Goal: Information Seeking & Learning: Learn about a topic

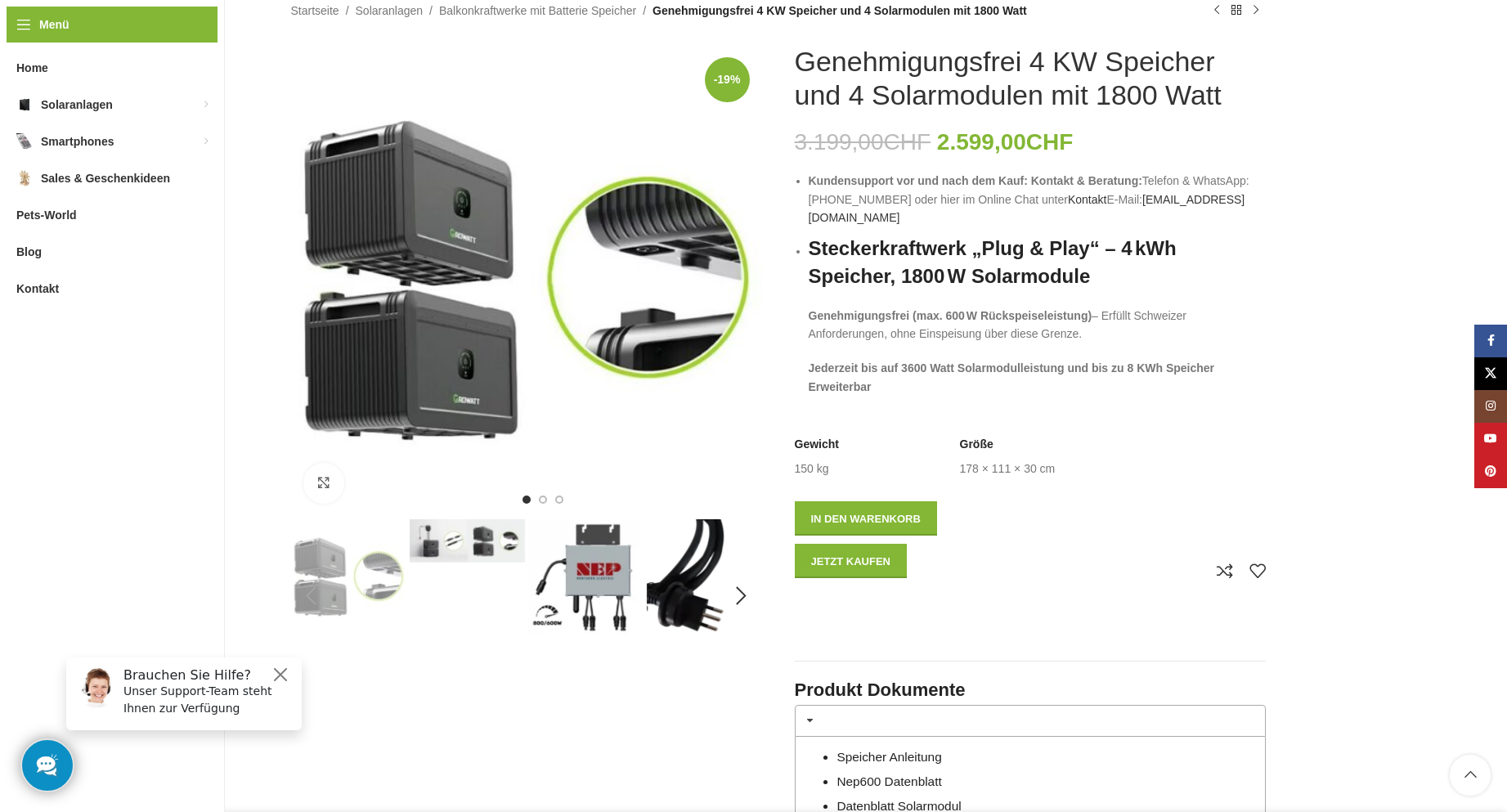
scroll to position [190, 0]
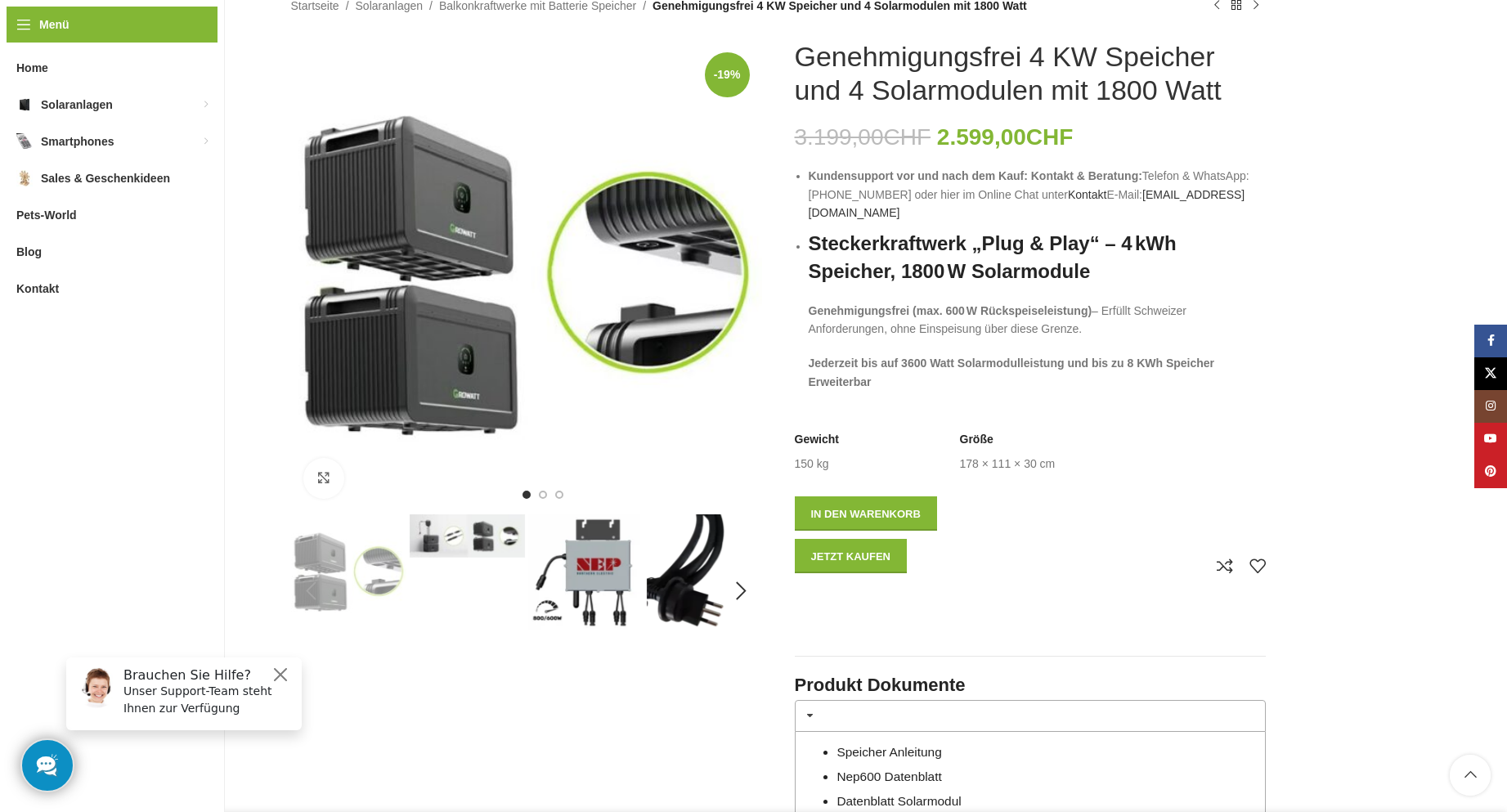
drag, startPoint x: 801, startPoint y: 56, endPoint x: 1243, endPoint y: 92, distance: 443.5
click at [1243, 92] on h1 "Genehmigungsfrei 4 KW Speicher und 4 Solarmodulen mit 1800 Watt" at bounding box center [1030, 74] width 471 height 67
copy h1 "Genehmigungsfrei 4 KW Speicher und 4 Solarmodulen mit 1800 Watt"
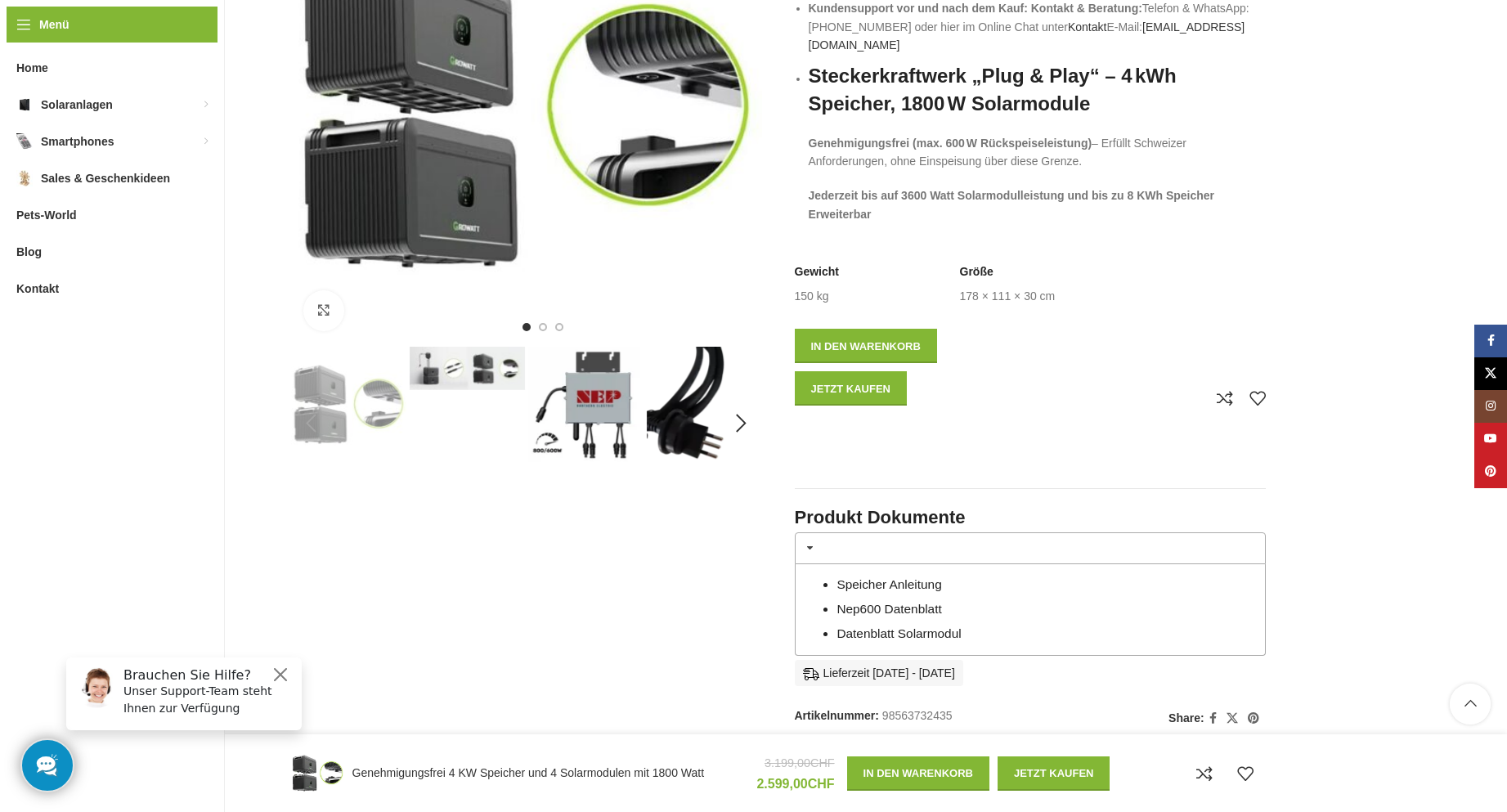
scroll to position [0, 0]
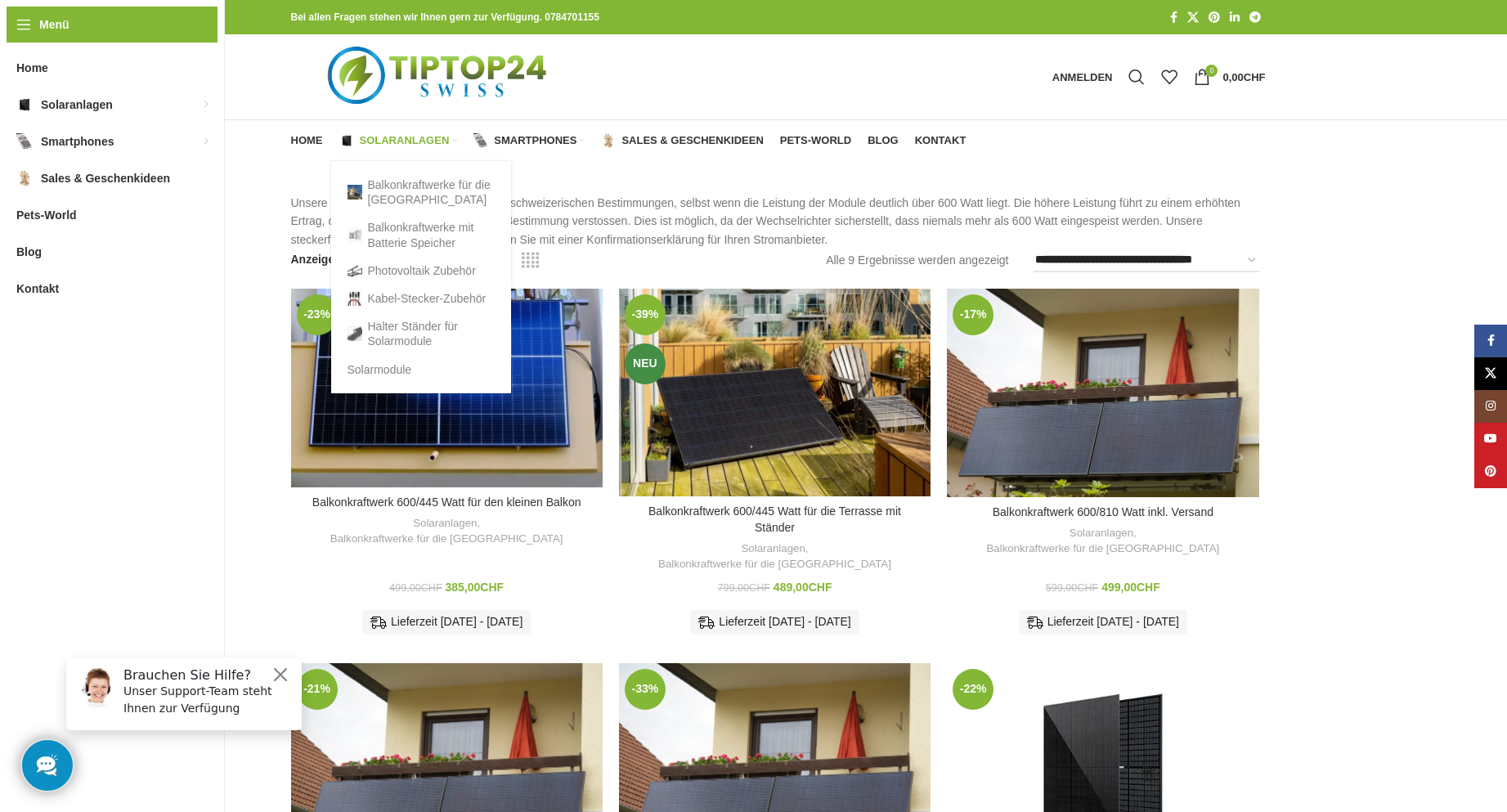
click at [364, 140] on span "Solaranlagen" at bounding box center [405, 140] width 90 height 13
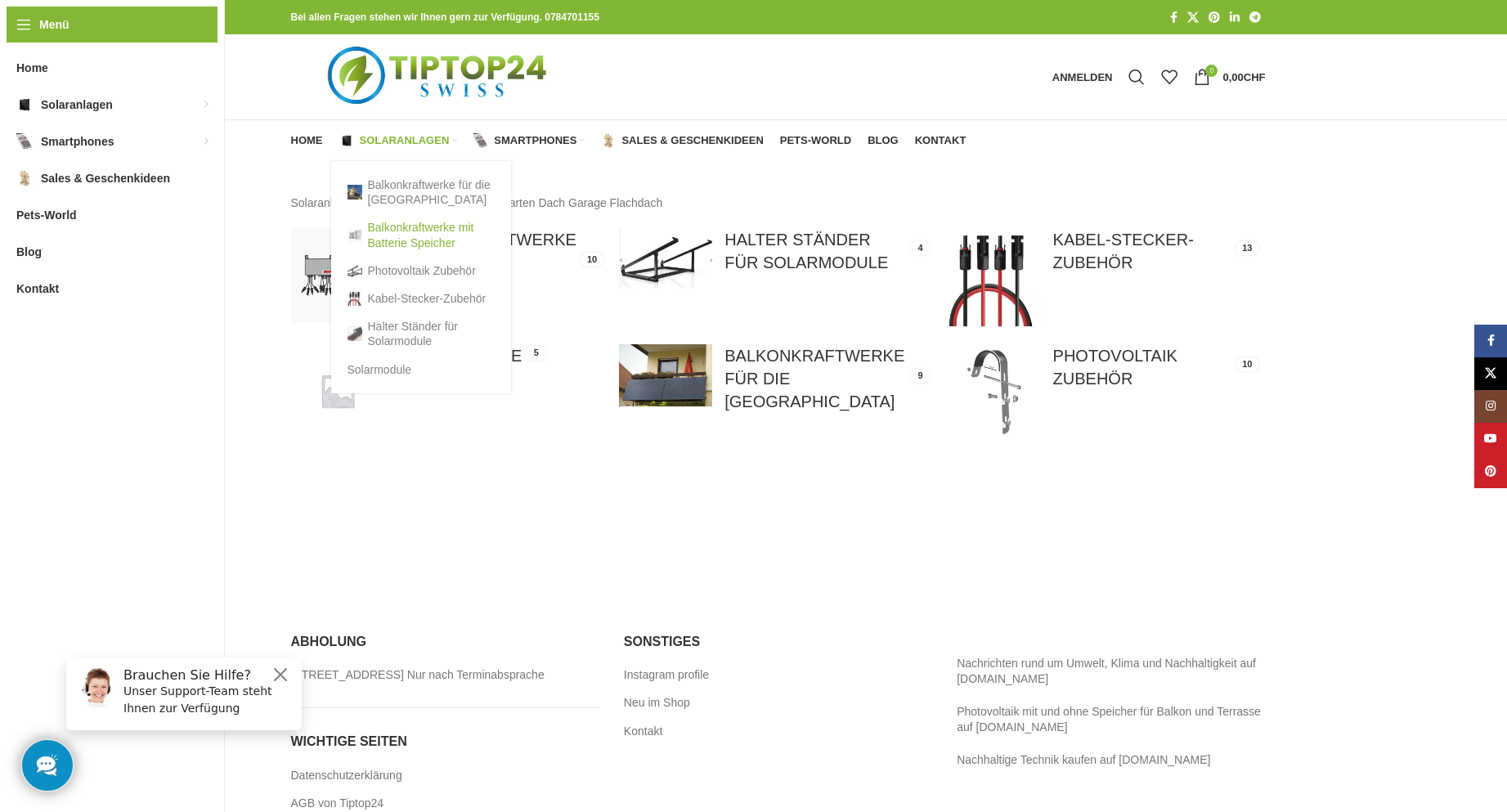
click at [407, 227] on link "Balkonkraftwerke mit Batterie Speicher" at bounding box center [421, 235] width 147 height 42
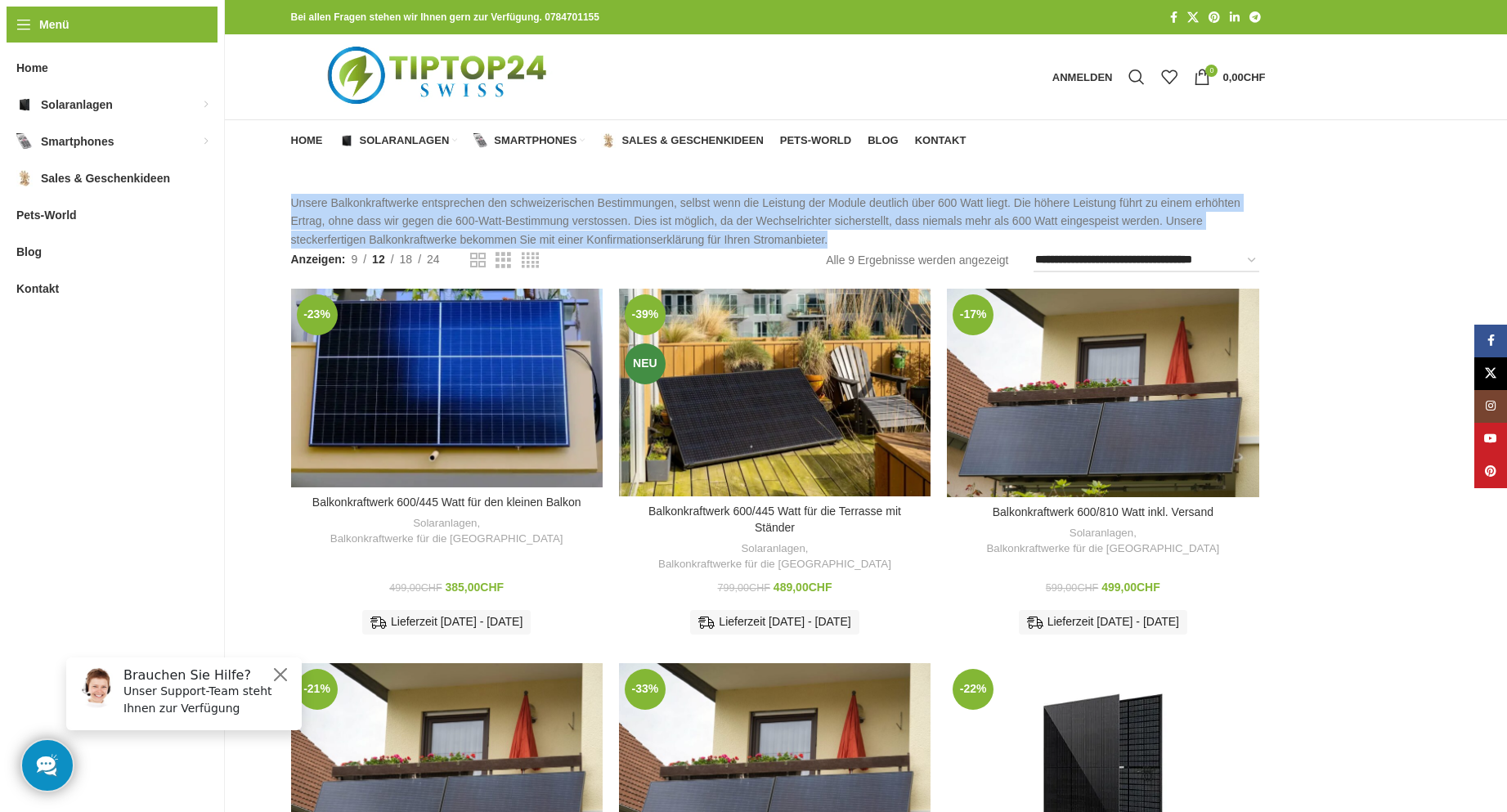
drag, startPoint x: 282, startPoint y: 194, endPoint x: 893, endPoint y: 233, distance: 612.2
copy p "Unsere Balkonkraftwerke entsprechen den schweizerischen Bestimmungen, selbst we…"
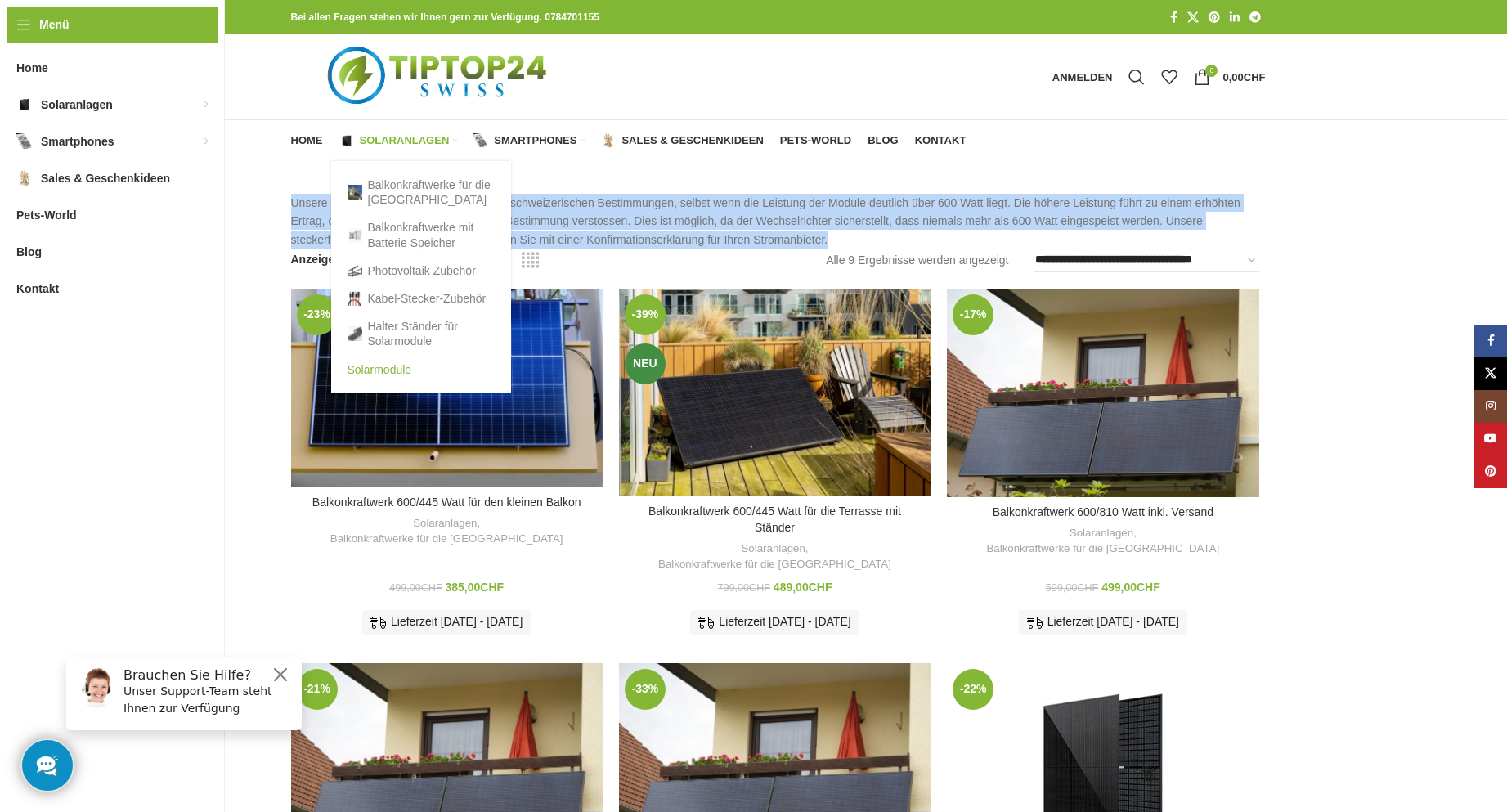
click at [399, 368] on link "Solarmodule" at bounding box center [421, 369] width 147 height 28
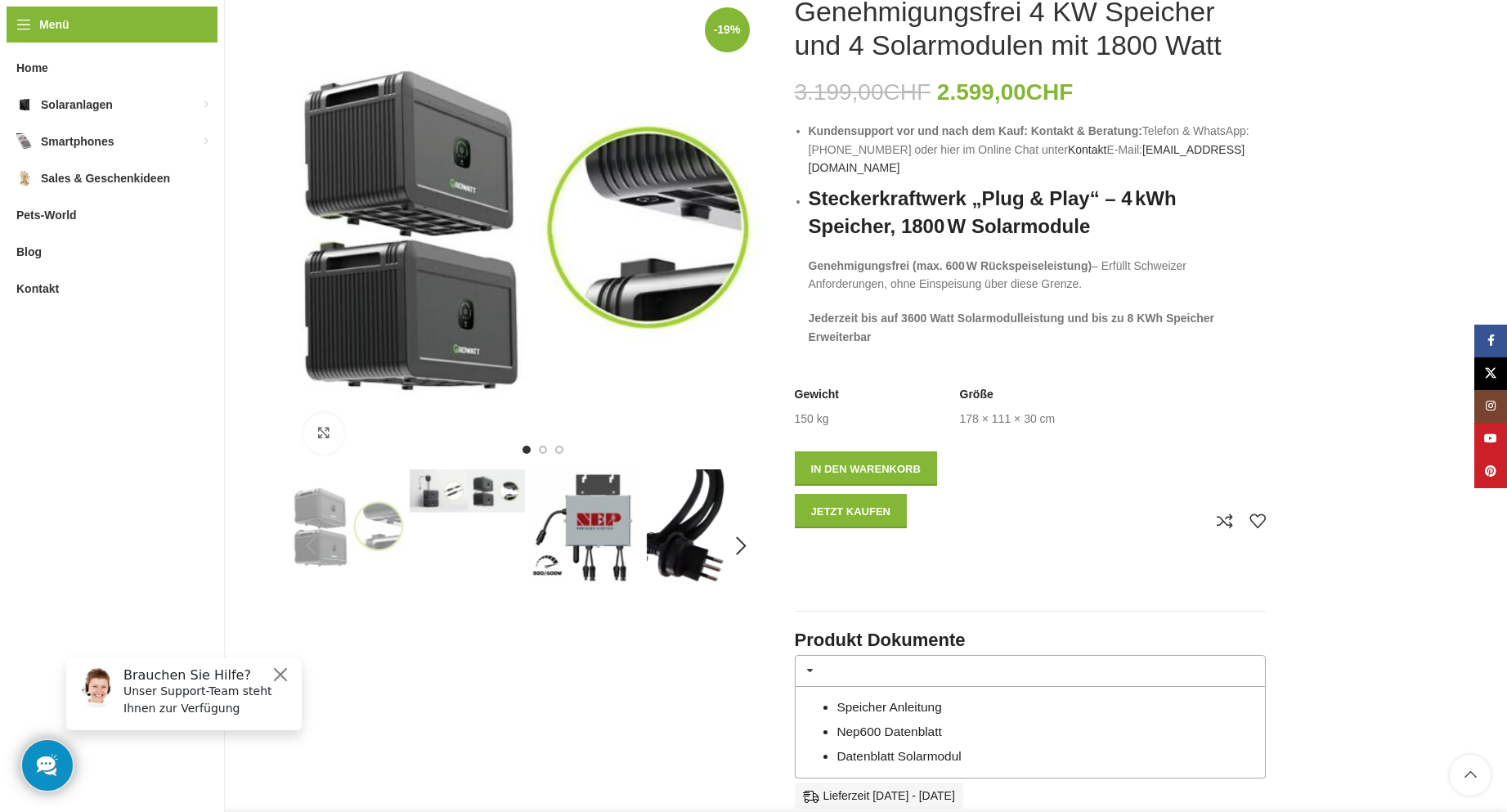
scroll to position [402, 0]
